Goal: Check status

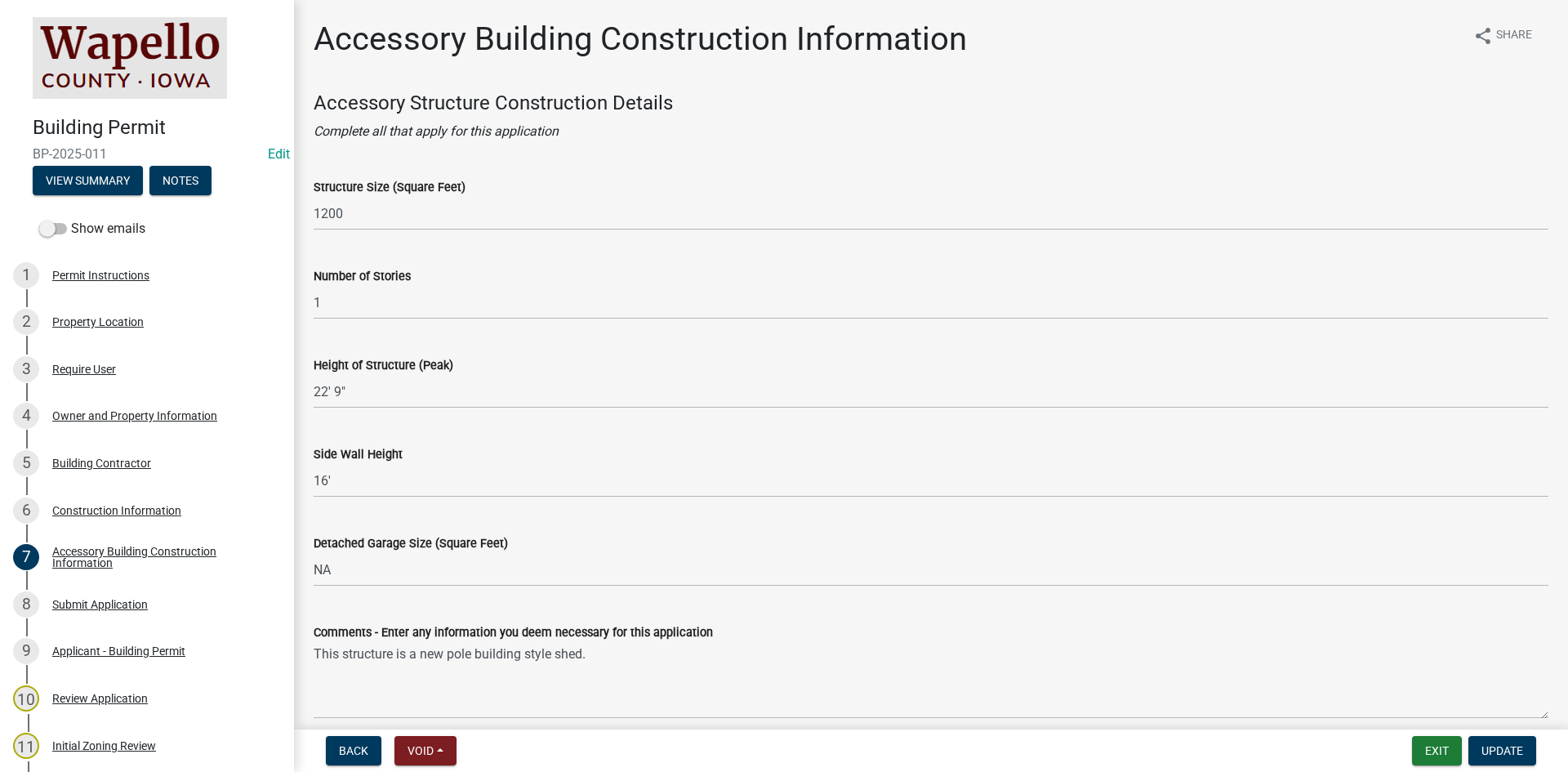
scroll to position [327, 0]
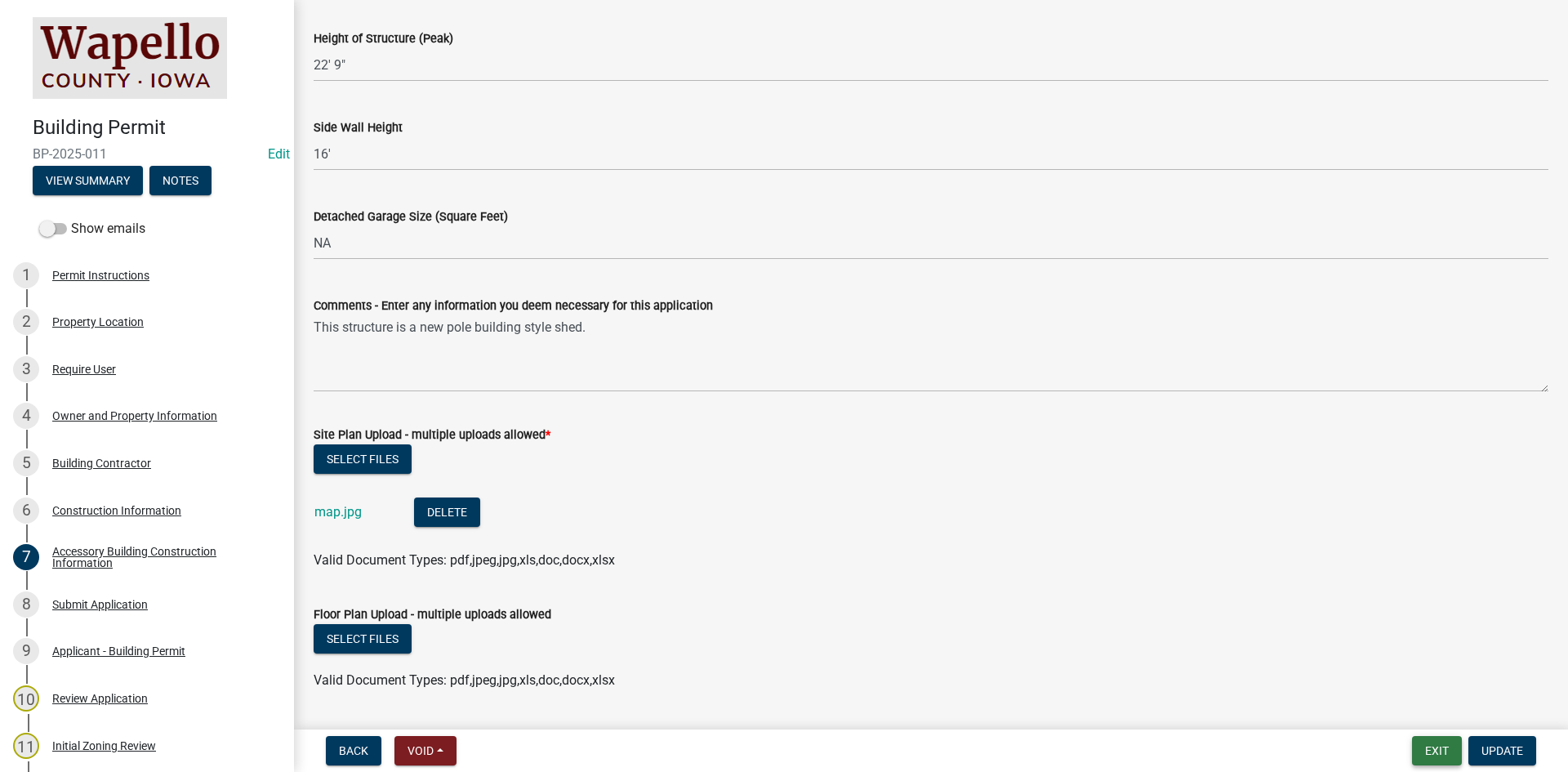
click at [1436, 748] on button "Exit" at bounding box center [1437, 751] width 50 height 30
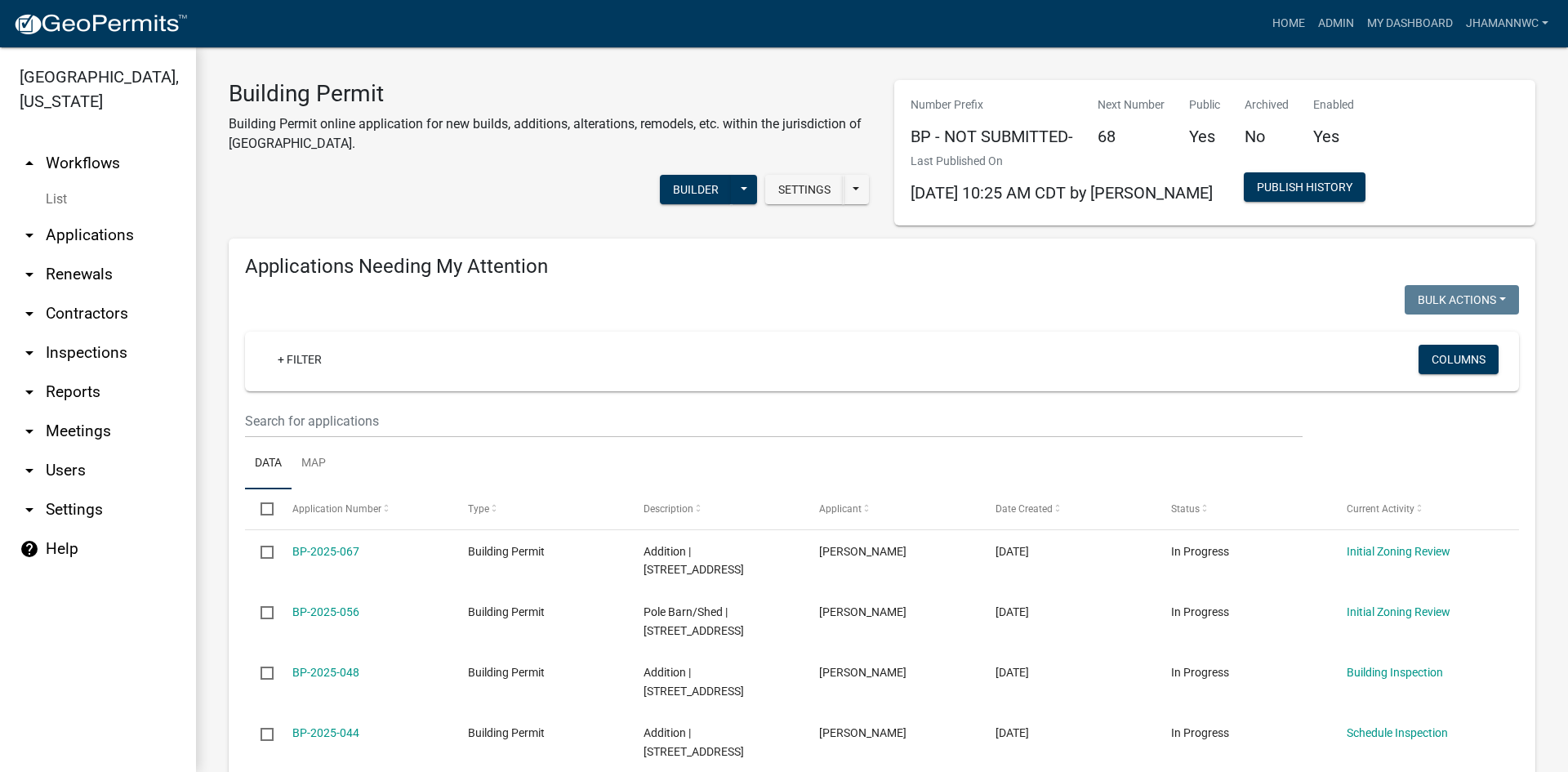
select select "3: 100"
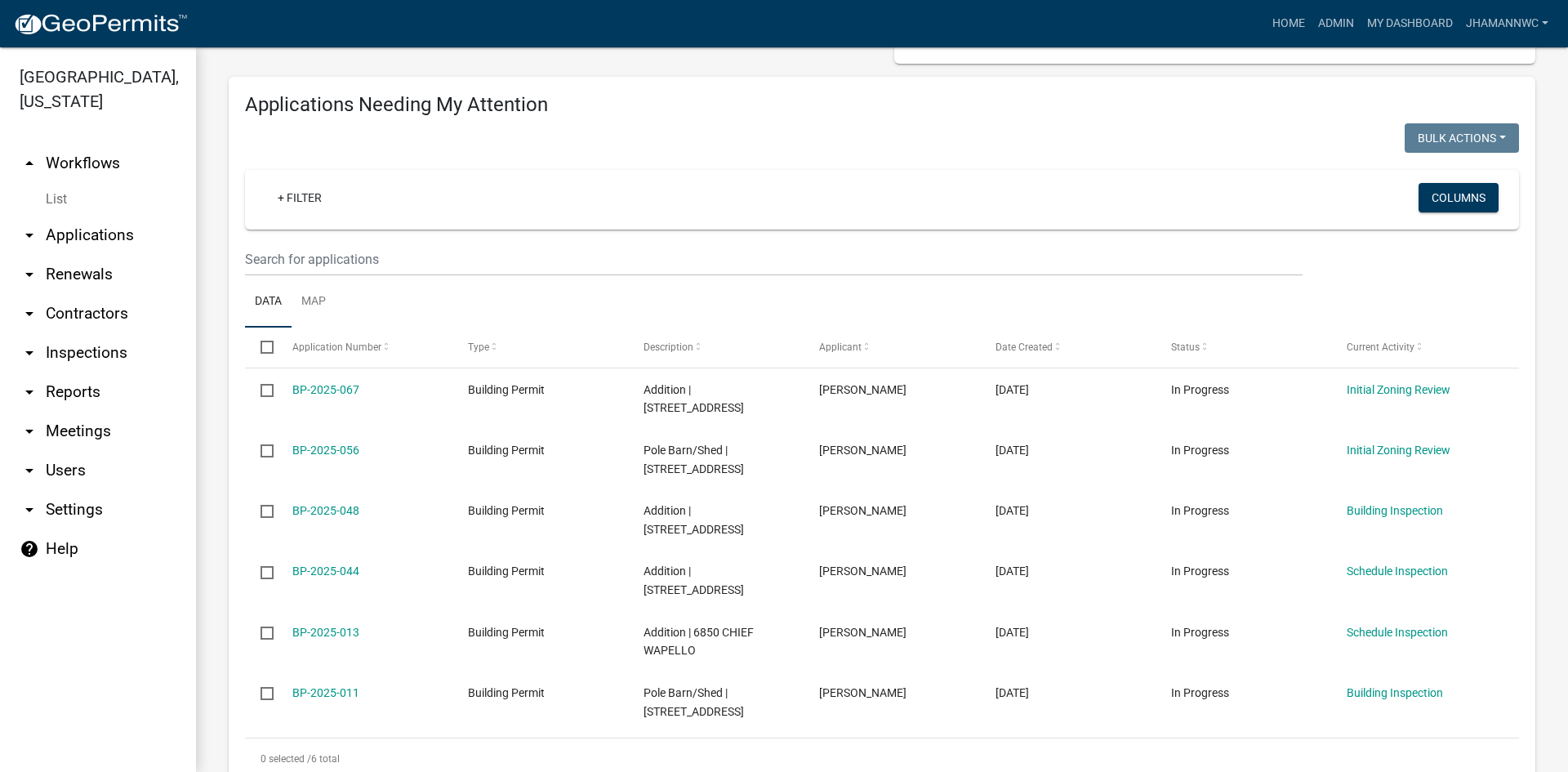
scroll to position [164, 0]
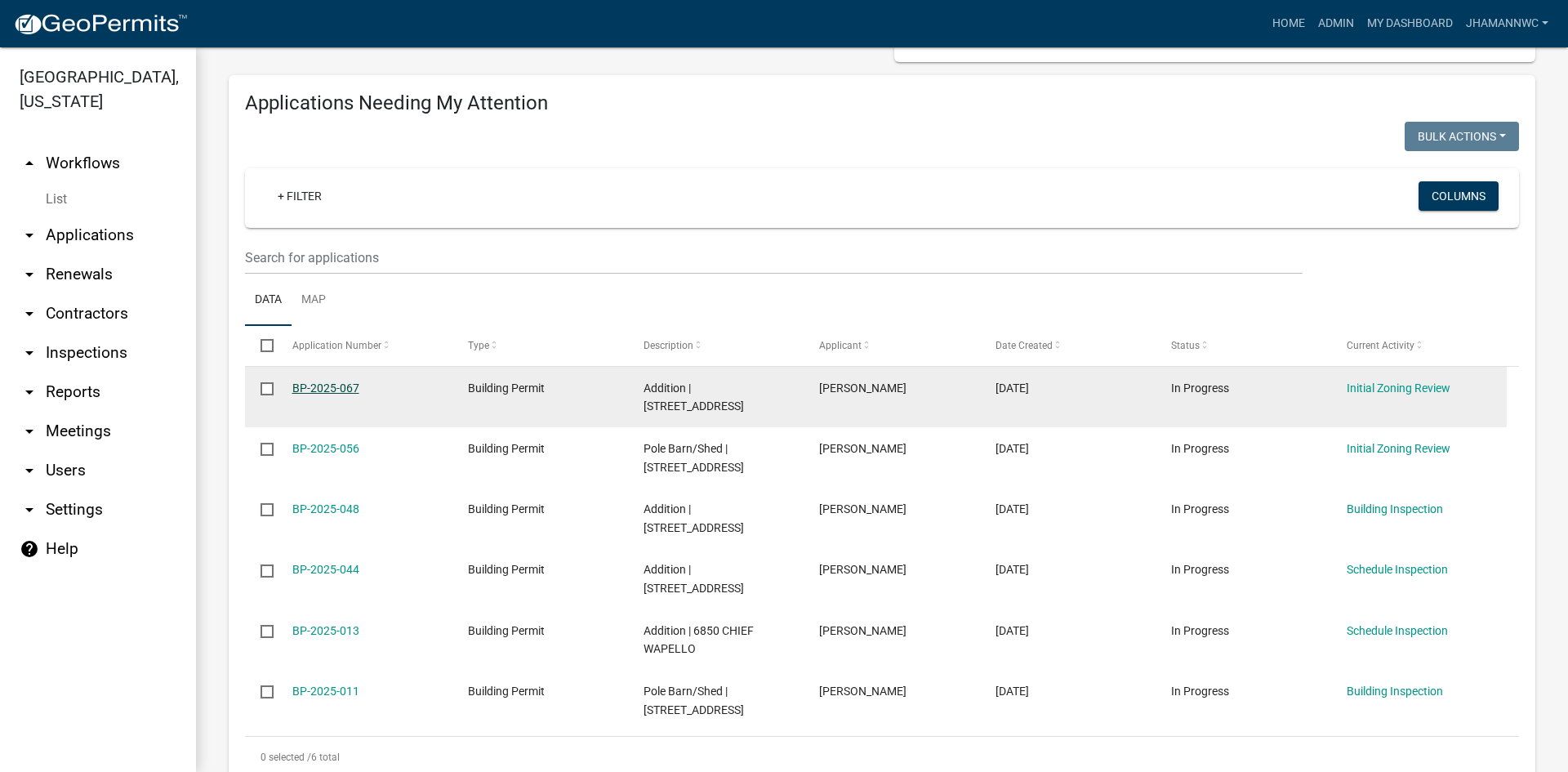
click at [324, 384] on link "BP-2025-067" at bounding box center [326, 387] width 67 height 13
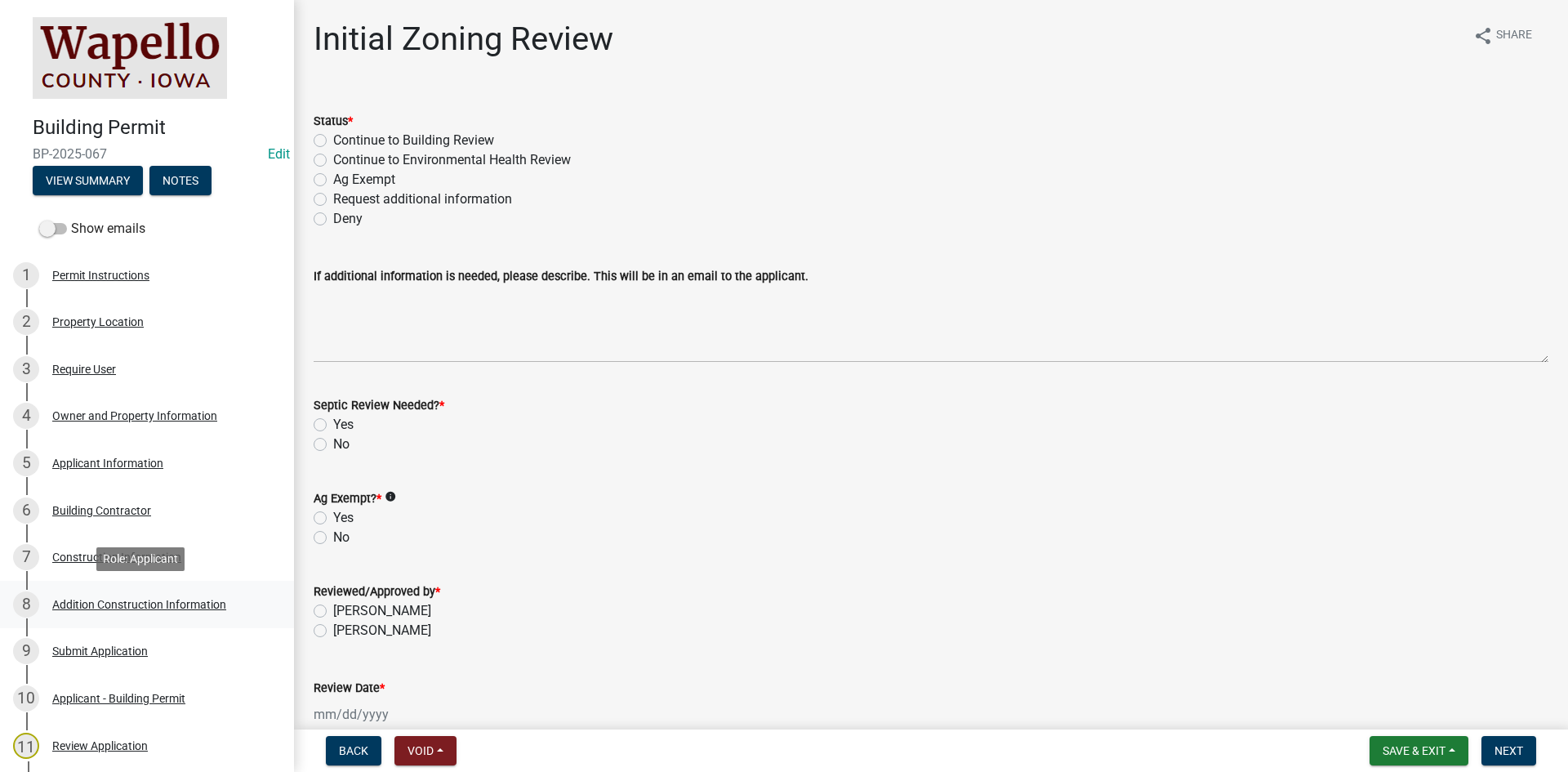
click at [157, 596] on div "8 Addition Construction Information" at bounding box center [140, 604] width 255 height 26
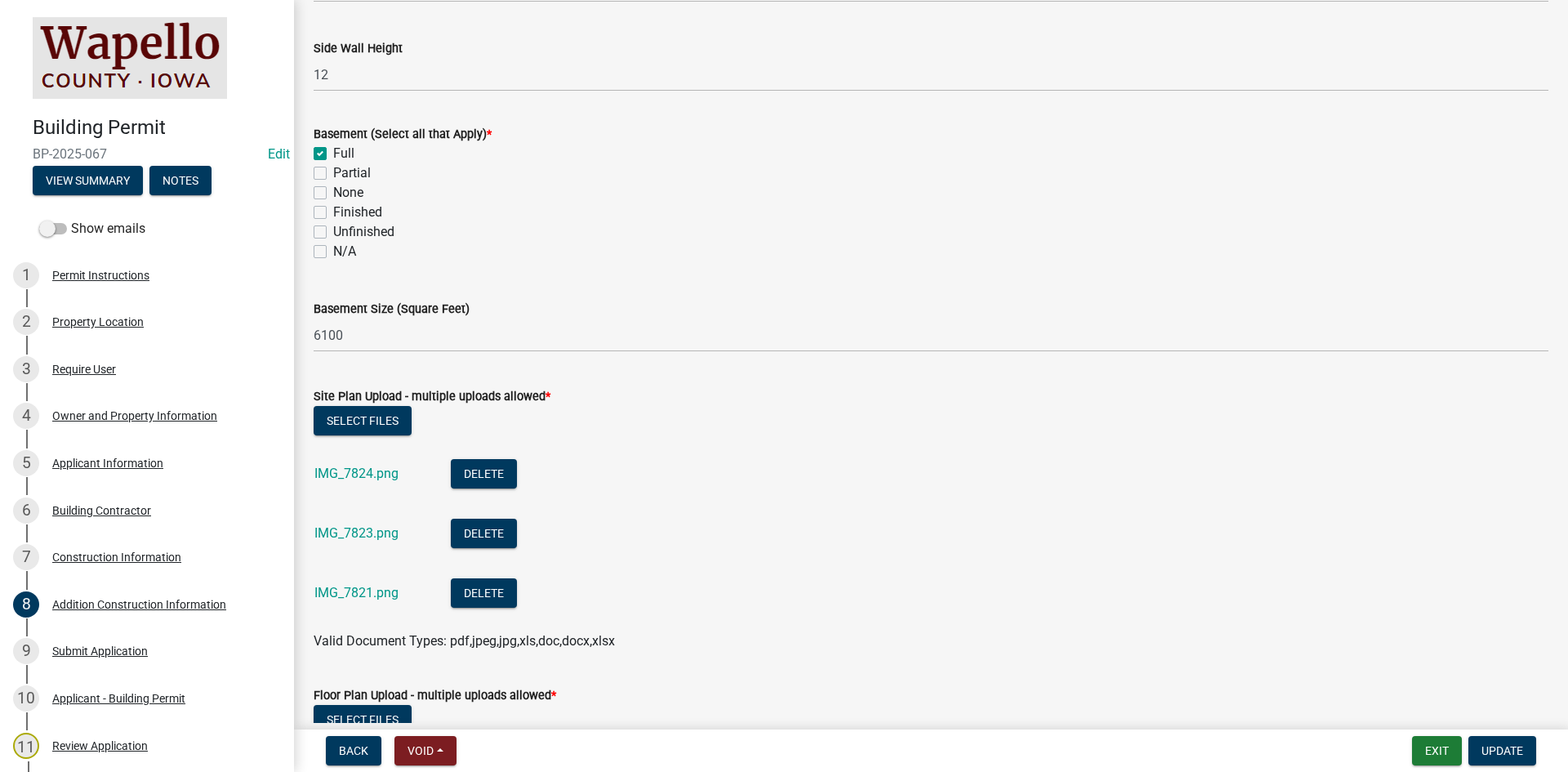
scroll to position [408, 0]
click at [342, 468] on link "IMG_7824.png" at bounding box center [356, 471] width 84 height 15
click at [343, 526] on link "IMG_7823.png" at bounding box center [356, 531] width 84 height 15
click at [374, 584] on link "IMG_7821.png" at bounding box center [356, 591] width 84 height 15
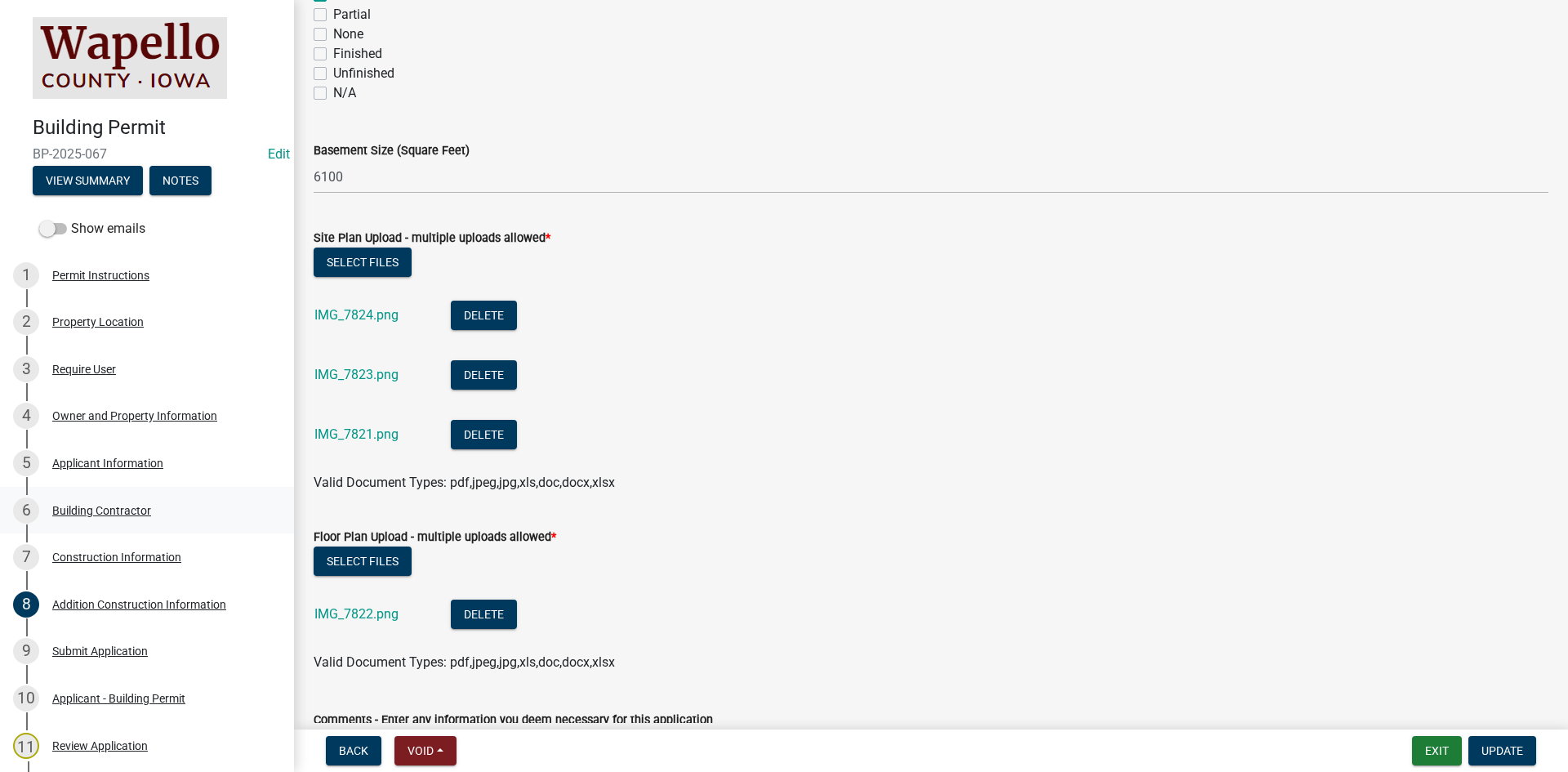
scroll to position [572, 0]
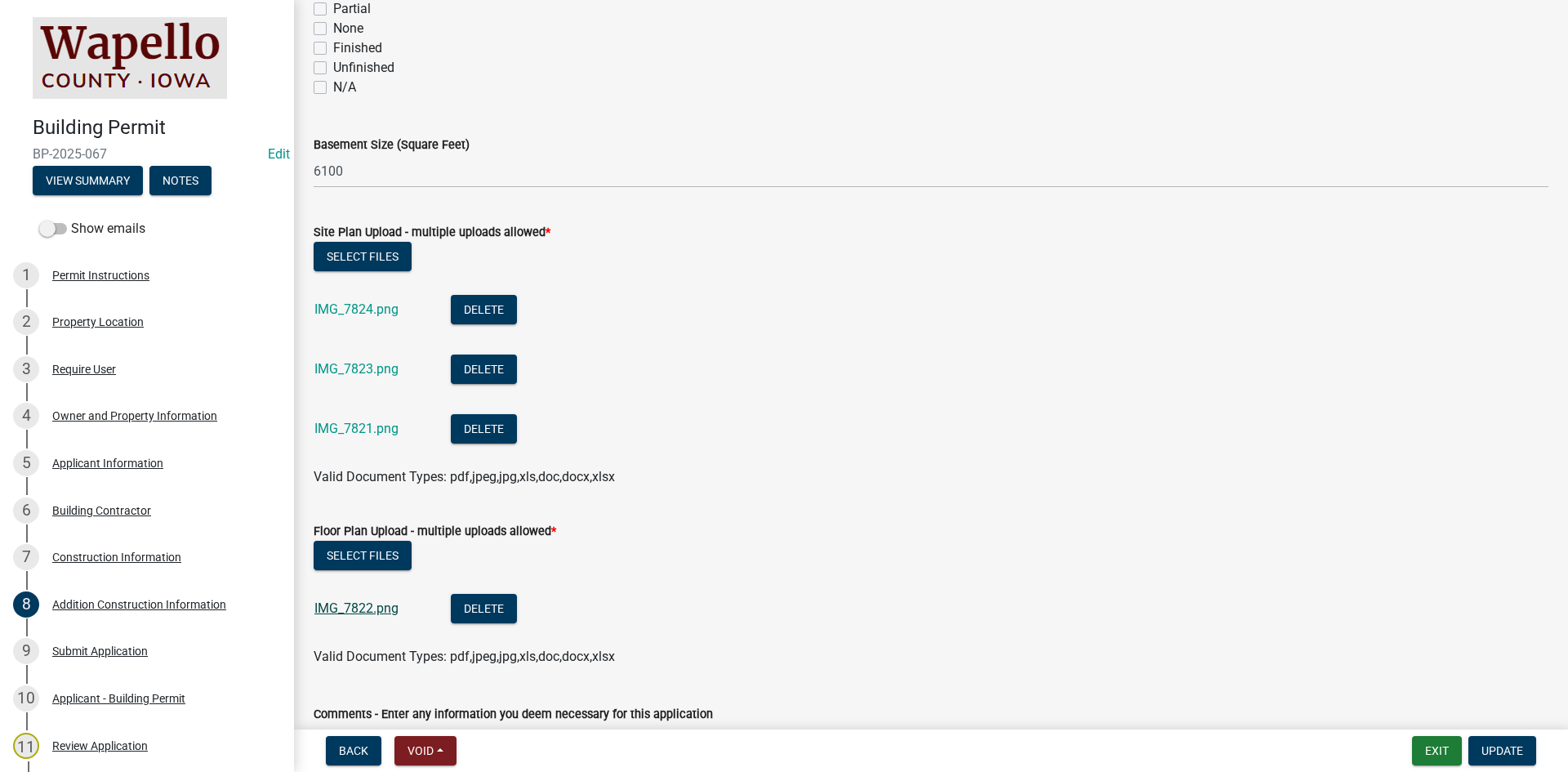
click at [352, 605] on link "IMG_7822.png" at bounding box center [356, 607] width 84 height 15
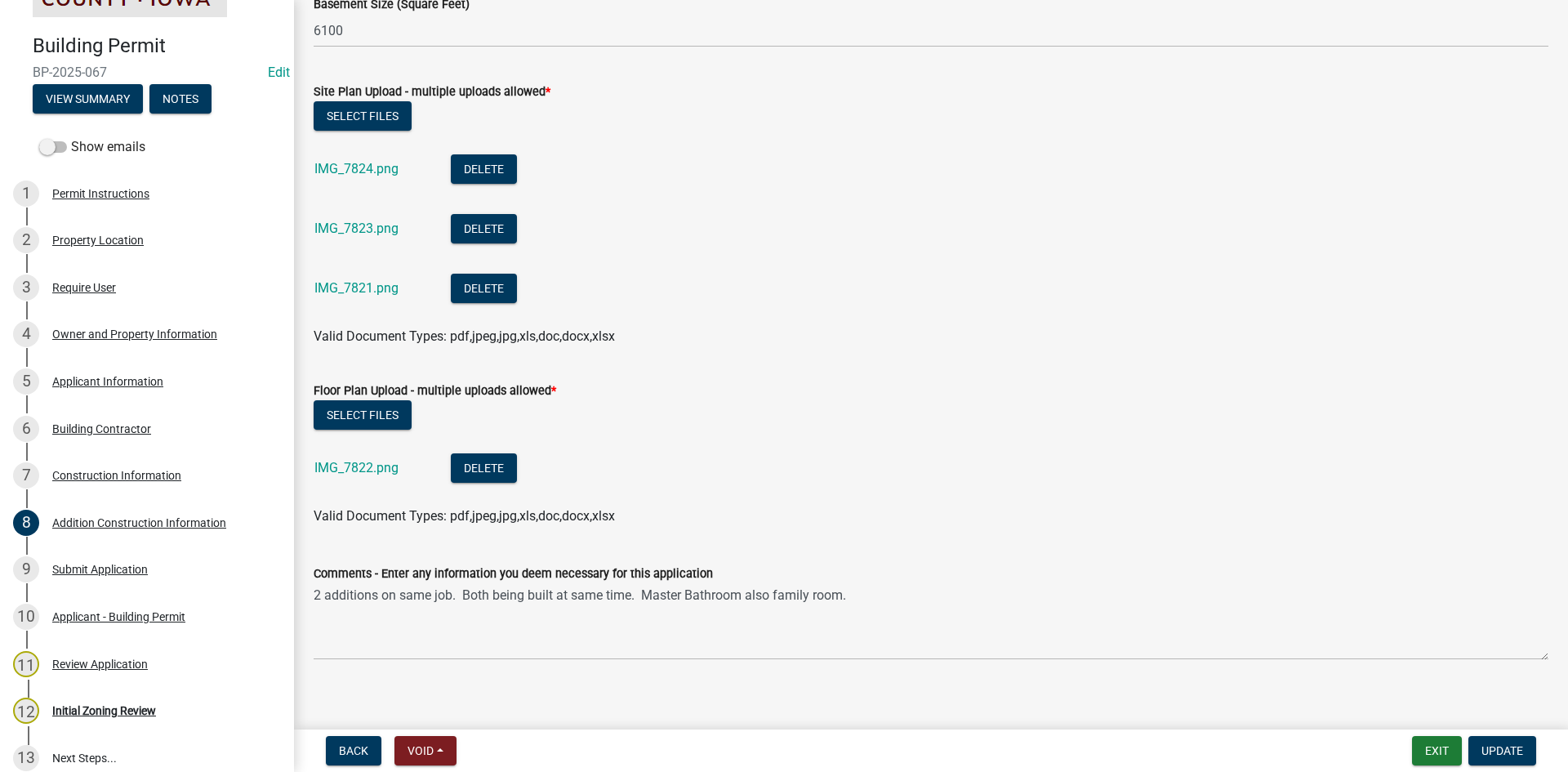
scroll to position [726, 0]
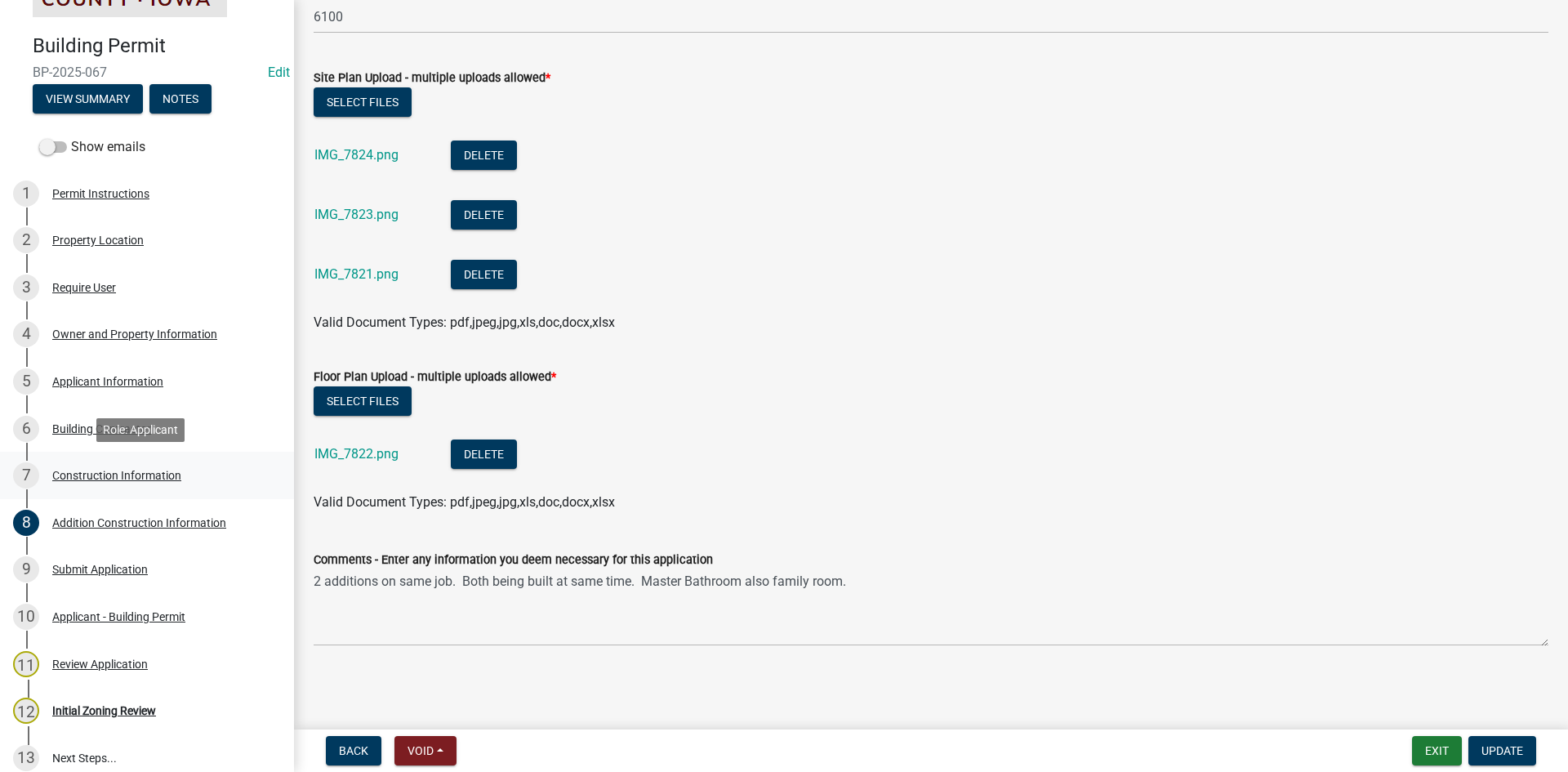
click at [121, 476] on div "Construction Information" at bounding box center [116, 475] width 129 height 12
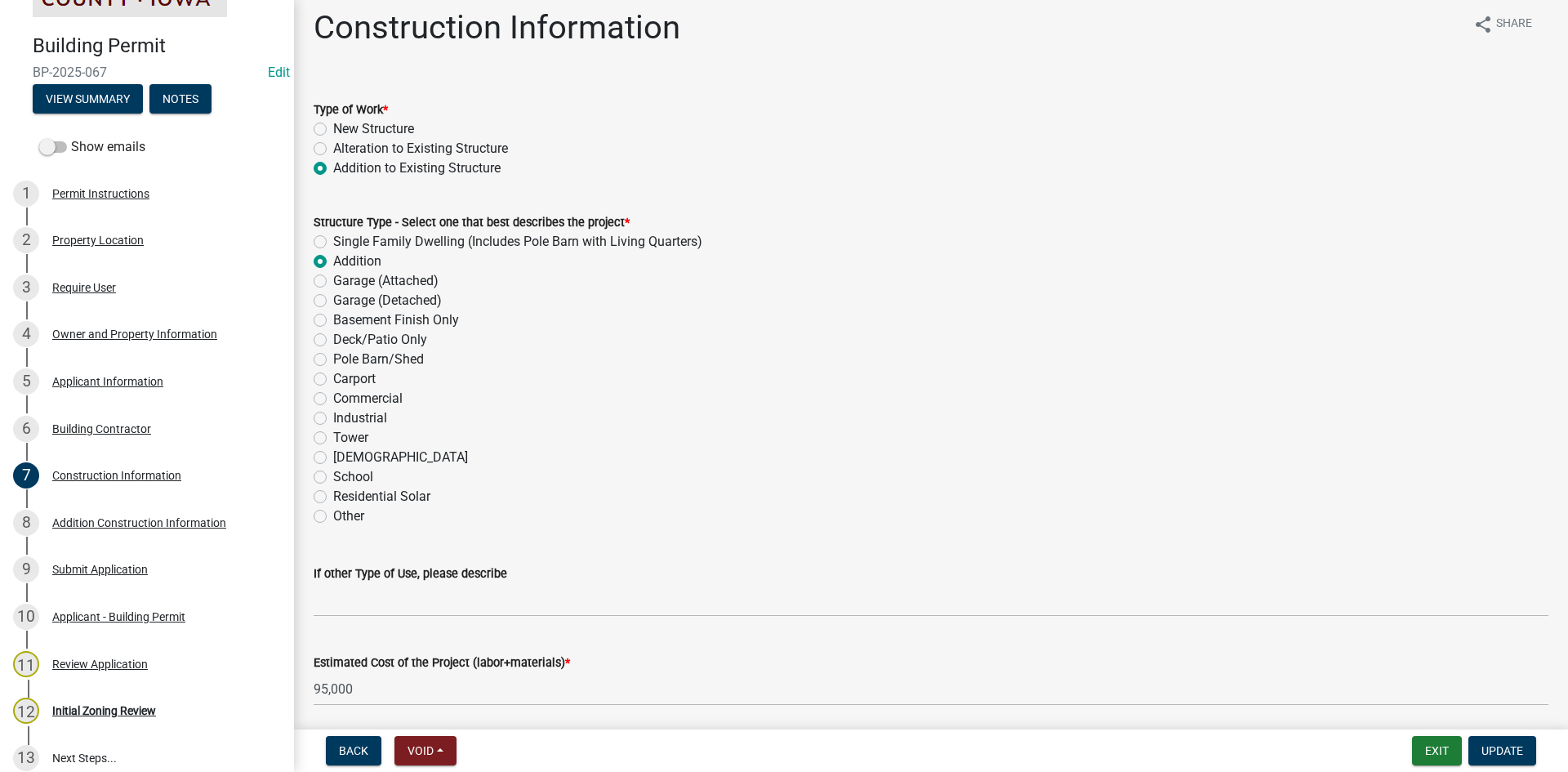
scroll to position [0, 0]
